Goal: Entertainment & Leisure: Browse casually

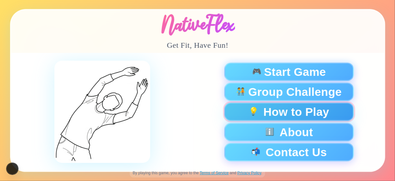
click at [289, 108] on button "💡 How to Play" at bounding box center [288, 112] width 129 height 18
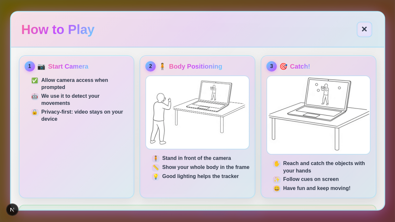
click at [268, 131] on img at bounding box center [318, 114] width 103 height 78
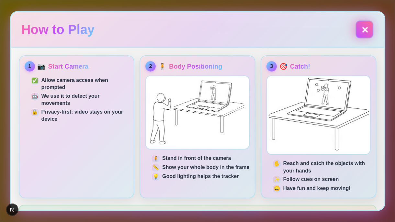
click at [361, 25] on button "✕" at bounding box center [364, 30] width 16 height 16
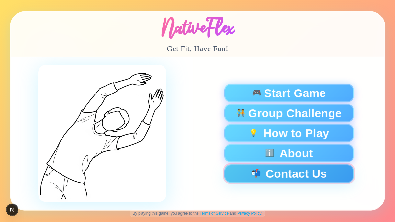
click at [278, 170] on button "📬 Contact Us" at bounding box center [288, 173] width 129 height 18
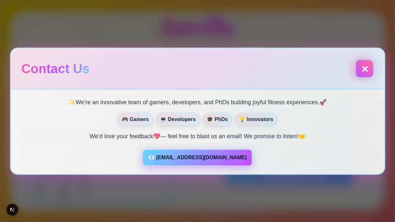
click at [361, 68] on button "✕" at bounding box center [364, 69] width 18 height 18
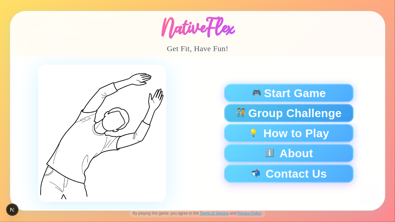
click at [260, 118] on span "Group Challenge" at bounding box center [294, 112] width 93 height 11
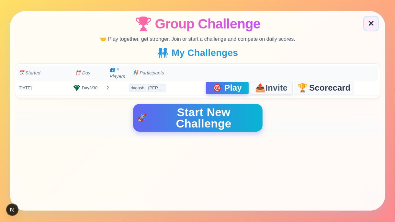
click at [281, 89] on span "Invite" at bounding box center [276, 87] width 22 height 9
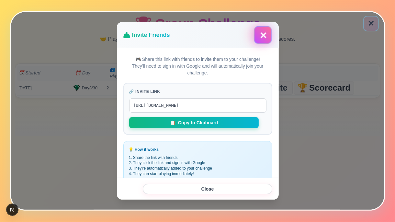
click at [263, 36] on button "✕" at bounding box center [262, 35] width 18 height 18
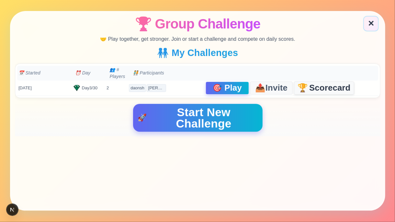
click at [324, 91] on span "Scorecard" at bounding box center [329, 88] width 41 height 8
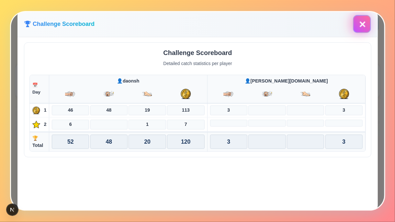
click at [361, 30] on button "✕" at bounding box center [362, 24] width 18 height 18
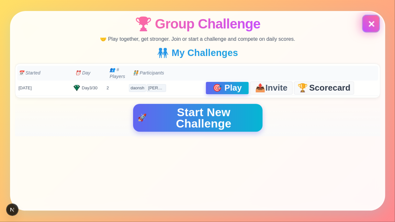
click at [370, 26] on button "✕" at bounding box center [371, 24] width 16 height 16
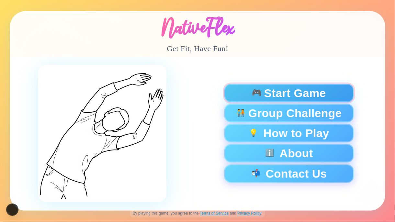
click at [270, 91] on span "Start Game" at bounding box center [295, 92] width 62 height 11
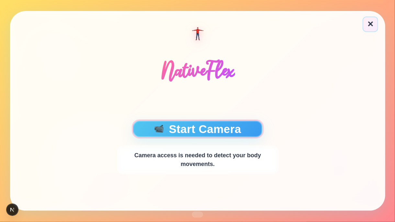
click at [206, 131] on button "📹 Start Camera" at bounding box center [197, 129] width 129 height 16
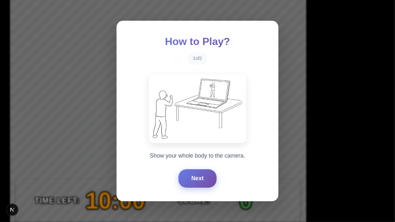
click at [210, 170] on button "Next" at bounding box center [197, 178] width 38 height 18
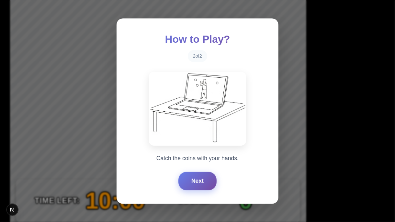
click at [210, 170] on button "Next" at bounding box center [197, 181] width 38 height 18
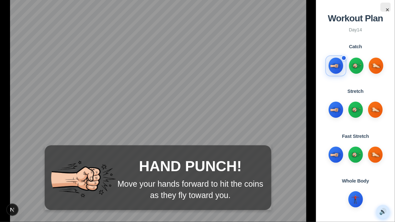
click at [384, 170] on button "🔊" at bounding box center [383, 212] width 14 height 14
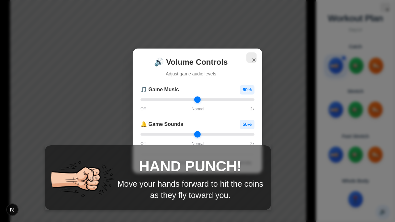
type input "*"
click at [140, 101] on input "range" at bounding box center [197, 99] width 114 height 3
click at [147, 133] on input "range" at bounding box center [197, 134] width 114 height 3
drag, startPoint x: 144, startPoint y: 133, endPoint x: 251, endPoint y: 53, distance: 133.3
type input "*"
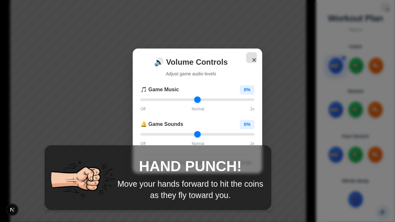
click at [140, 134] on input "range" at bounding box center [197, 134] width 114 height 3
click at [140, 133] on input "range" at bounding box center [197, 134] width 114 height 3
click at [253, 57] on button "✕" at bounding box center [251, 57] width 11 height 11
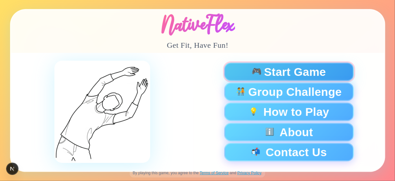
click at [312, 75] on span "Start Game" at bounding box center [295, 71] width 62 height 11
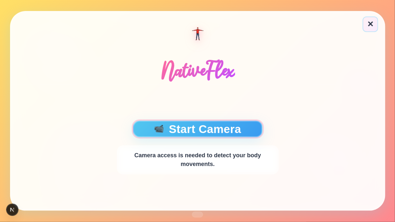
click at [216, 135] on button "📹 Start Camera" at bounding box center [197, 129] width 129 height 16
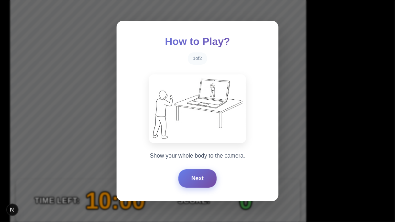
click at [193, 179] on button "Next" at bounding box center [197, 178] width 38 height 18
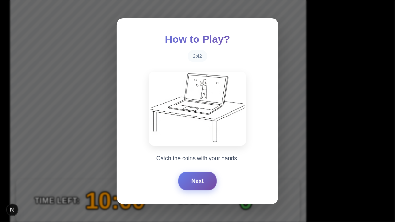
click at [193, 179] on button "Next" at bounding box center [197, 181] width 38 height 18
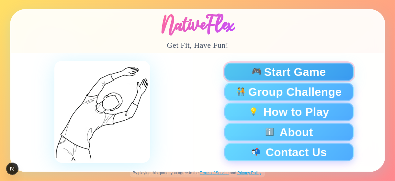
click at [246, 77] on div "🎮 Start Game" at bounding box center [288, 71] width 118 height 11
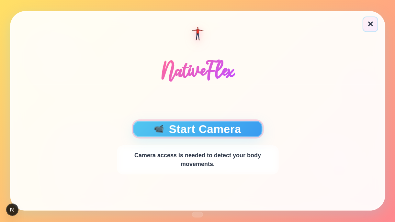
click at [243, 124] on button "📹 Start Camera" at bounding box center [197, 129] width 129 height 16
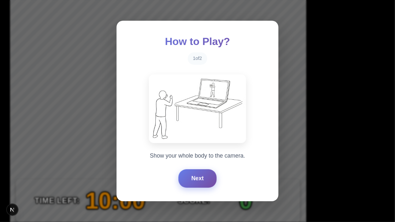
click at [193, 178] on button "Next" at bounding box center [197, 178] width 38 height 18
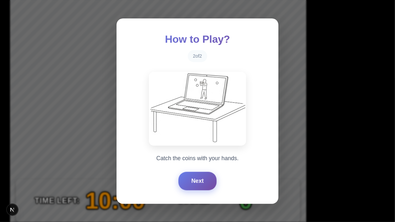
click at [193, 178] on button "Next" at bounding box center [197, 181] width 38 height 18
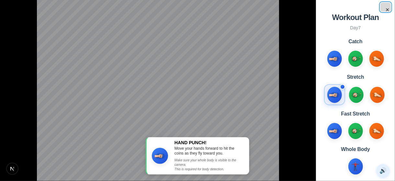
click at [388, 9] on button "×" at bounding box center [385, 7] width 10 height 9
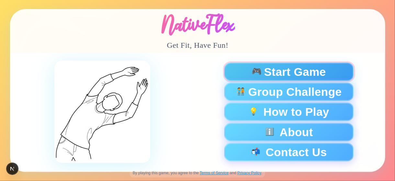
click at [263, 76] on div "🎮 Start Game" at bounding box center [288, 71] width 118 height 11
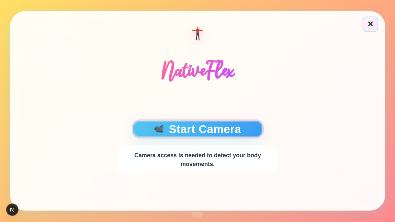
click at [197, 136] on button "📹 Start Camera" at bounding box center [197, 129] width 129 height 16
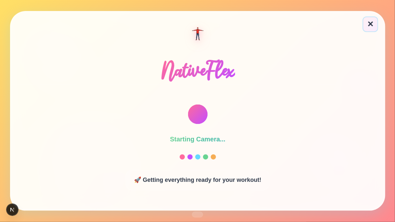
click at [202, 129] on div "Starting Camera... 🚀 Getting everything ready for your workout!" at bounding box center [197, 147] width 175 height 117
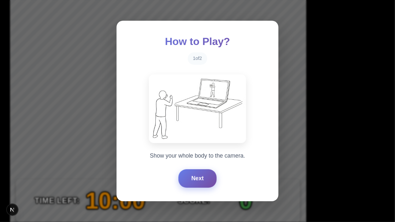
click at [197, 178] on button "Next" at bounding box center [197, 178] width 38 height 18
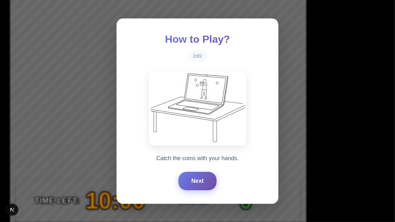
click at [197, 178] on button "Next" at bounding box center [197, 181] width 38 height 18
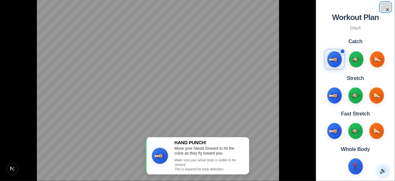
click at [389, 9] on button "×" at bounding box center [385, 7] width 10 height 9
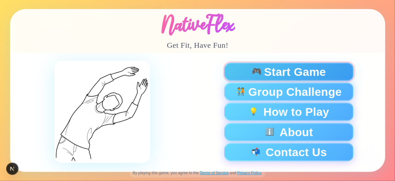
click at [289, 72] on span "Start Game" at bounding box center [295, 71] width 62 height 11
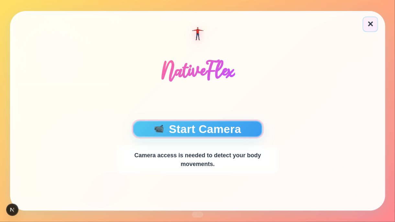
click at [226, 121] on button "📹 Start Camera" at bounding box center [197, 129] width 129 height 16
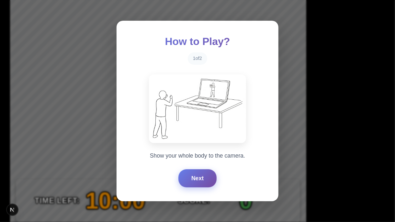
click at [197, 176] on button "Next" at bounding box center [197, 178] width 38 height 18
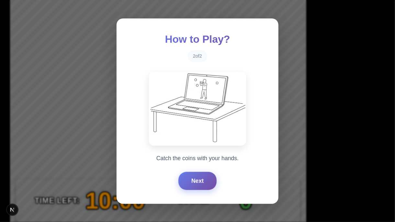
click at [197, 176] on button "Next" at bounding box center [197, 181] width 38 height 18
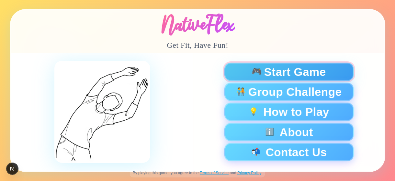
click at [249, 74] on div "🎮 Start Game" at bounding box center [288, 71] width 118 height 11
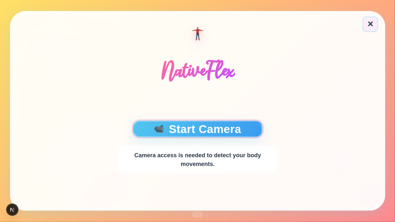
click at [233, 125] on button "📹 Start Camera" at bounding box center [197, 129] width 129 height 16
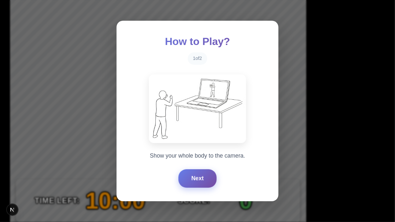
click at [189, 175] on button "Next" at bounding box center [197, 178] width 38 height 18
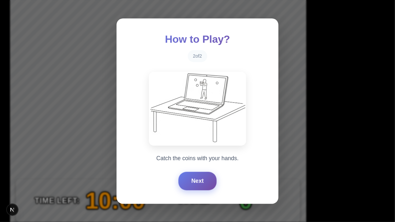
click at [189, 175] on button "Next" at bounding box center [197, 181] width 38 height 18
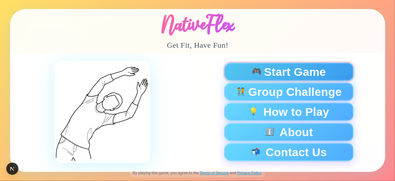
click at [278, 75] on span "Start Game" at bounding box center [295, 71] width 62 height 11
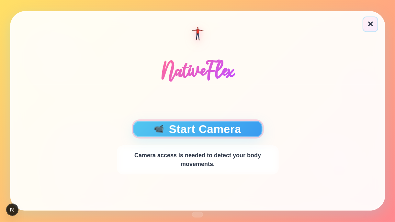
click at [195, 128] on button "📹 Start Camera" at bounding box center [197, 129] width 129 height 16
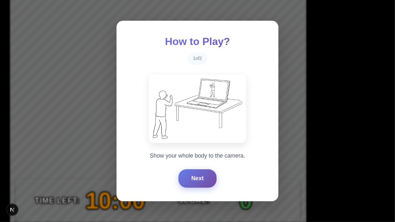
click at [191, 177] on button "Next" at bounding box center [197, 178] width 38 height 18
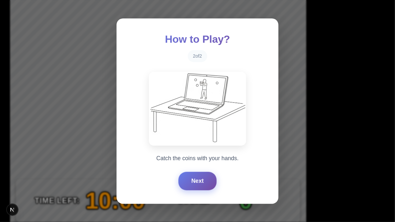
click at [191, 177] on button "Next" at bounding box center [197, 181] width 38 height 18
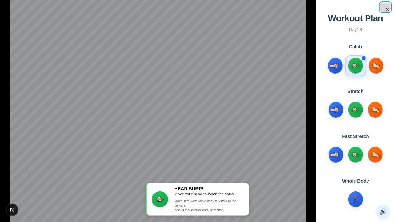
click at [387, 11] on button "×" at bounding box center [385, 7] width 10 height 9
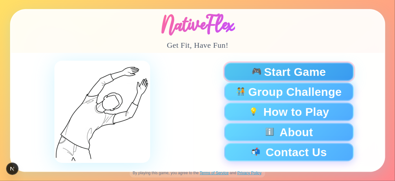
click at [286, 75] on span "Start Game" at bounding box center [295, 71] width 62 height 11
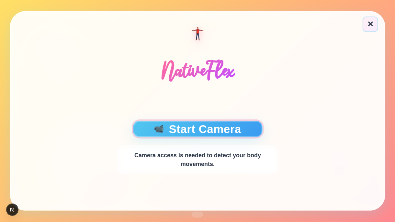
click at [206, 129] on button "📹 Start Camera" at bounding box center [197, 129] width 129 height 16
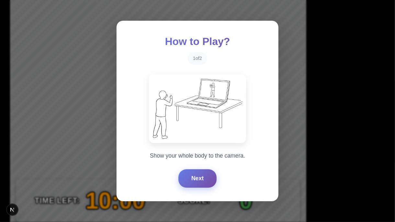
click at [191, 179] on button "Next" at bounding box center [197, 178] width 38 height 18
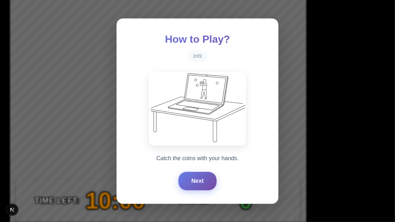
click at [191, 179] on button "Next" at bounding box center [197, 181] width 38 height 18
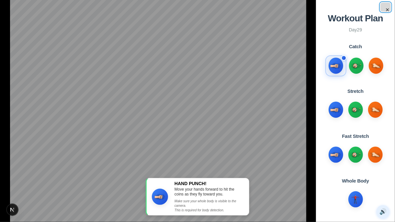
click at [386, 12] on button "×" at bounding box center [385, 7] width 10 height 9
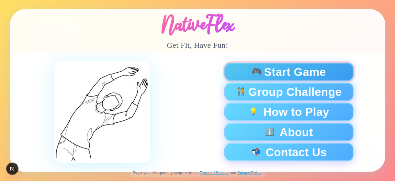
click at [281, 72] on span "Start Game" at bounding box center [295, 71] width 62 height 11
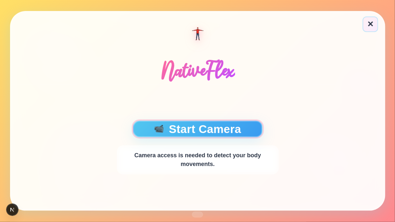
click at [235, 129] on button "📹 Start Camera" at bounding box center [197, 129] width 129 height 16
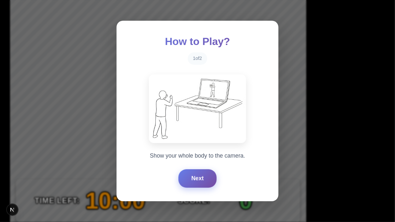
click at [195, 180] on button "Next" at bounding box center [197, 178] width 38 height 18
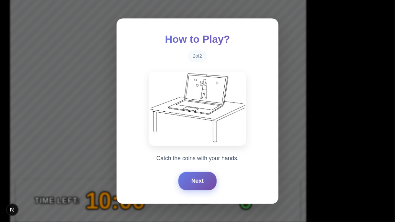
click at [195, 180] on button "Next" at bounding box center [197, 181] width 38 height 18
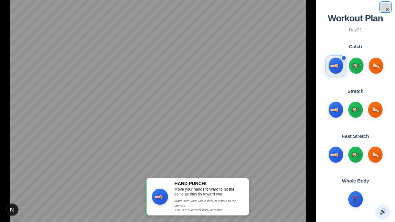
click at [387, 10] on button "×" at bounding box center [385, 7] width 10 height 9
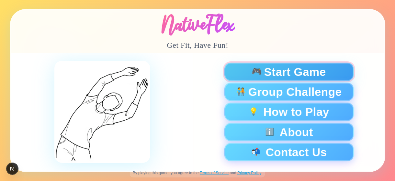
click at [253, 76] on span "🎮" at bounding box center [256, 72] width 11 height 9
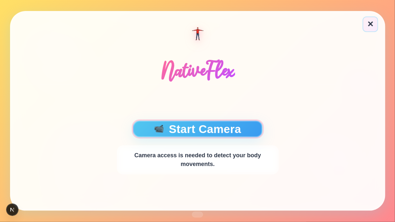
click at [204, 129] on button "📹 Start Camera" at bounding box center [197, 129] width 129 height 16
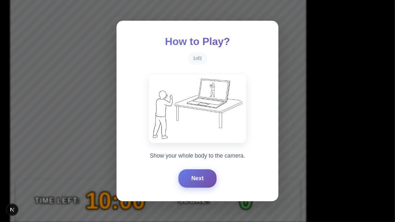
click at [194, 177] on button "Next" at bounding box center [197, 178] width 38 height 18
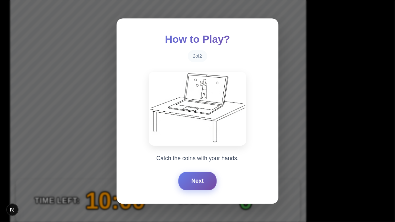
click at [194, 177] on button "Next" at bounding box center [197, 181] width 38 height 18
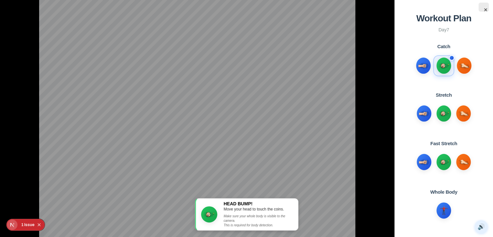
click at [33, 181] on div "Issue" at bounding box center [29, 225] width 10 height 12
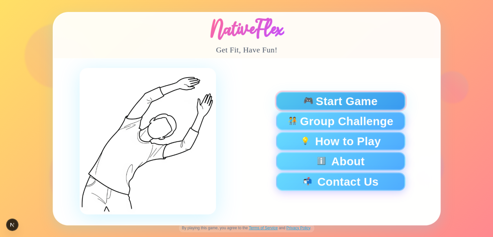
click at [342, 95] on span "Start Game" at bounding box center [347, 100] width 62 height 11
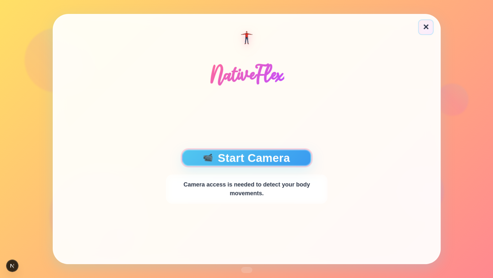
click at [261, 156] on button "📹 Start Camera" at bounding box center [246, 157] width 129 height 16
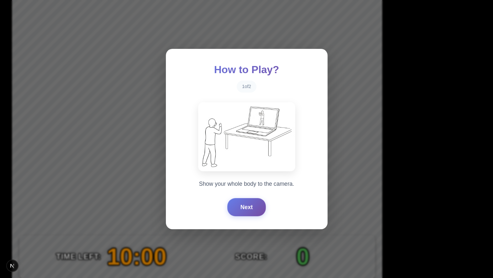
click at [245, 206] on button "Next" at bounding box center [246, 207] width 38 height 18
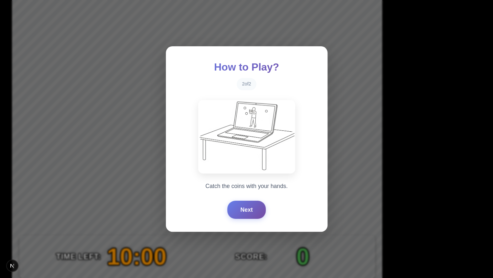
click at [245, 206] on button "Next" at bounding box center [246, 210] width 38 height 18
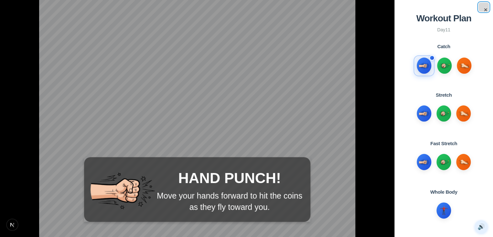
click at [484, 10] on button "×" at bounding box center [484, 7] width 10 height 9
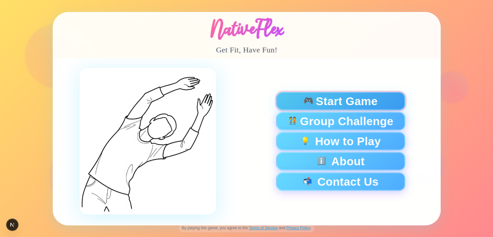
click at [333, 97] on span "Start Game" at bounding box center [347, 100] width 62 height 11
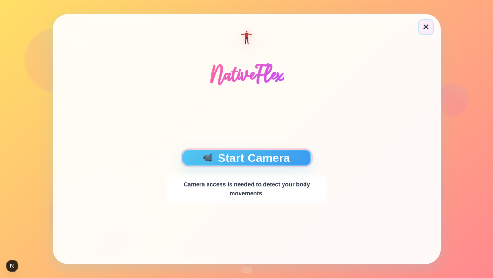
click at [293, 156] on button "📹 Start Camera" at bounding box center [246, 157] width 129 height 16
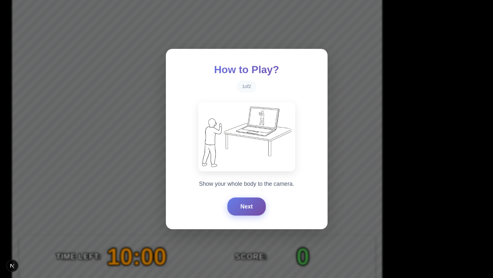
click at [245, 210] on button "Next" at bounding box center [246, 206] width 38 height 18
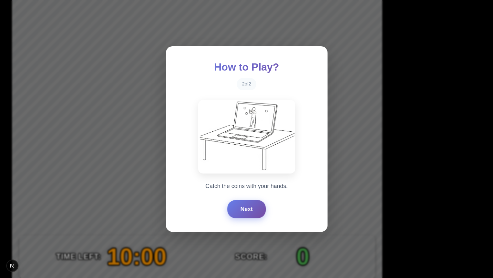
click at [245, 210] on button "Next" at bounding box center [246, 209] width 38 height 18
